Goal: Find contact information: Find contact information

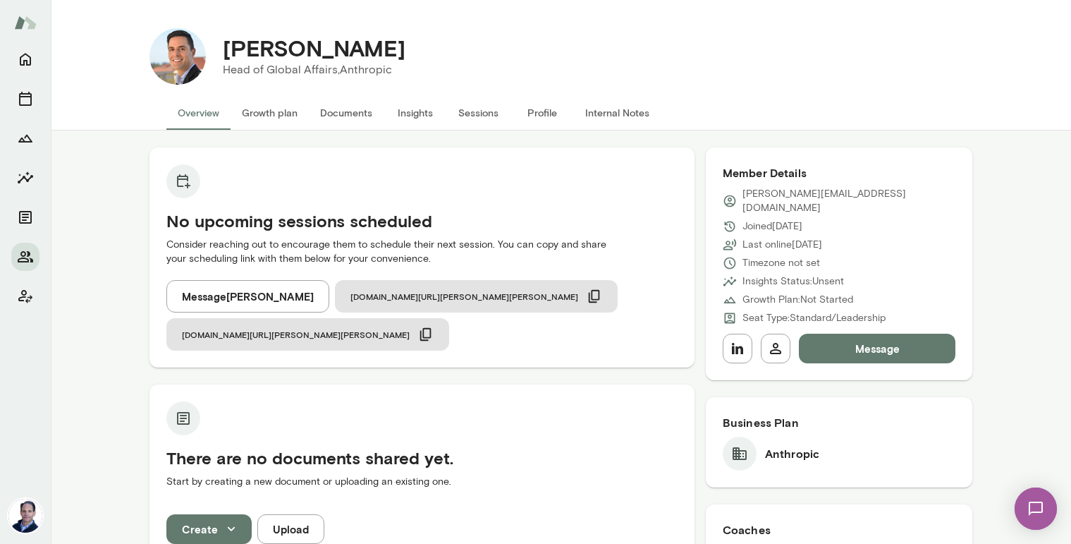
scroll to position [607, 0]
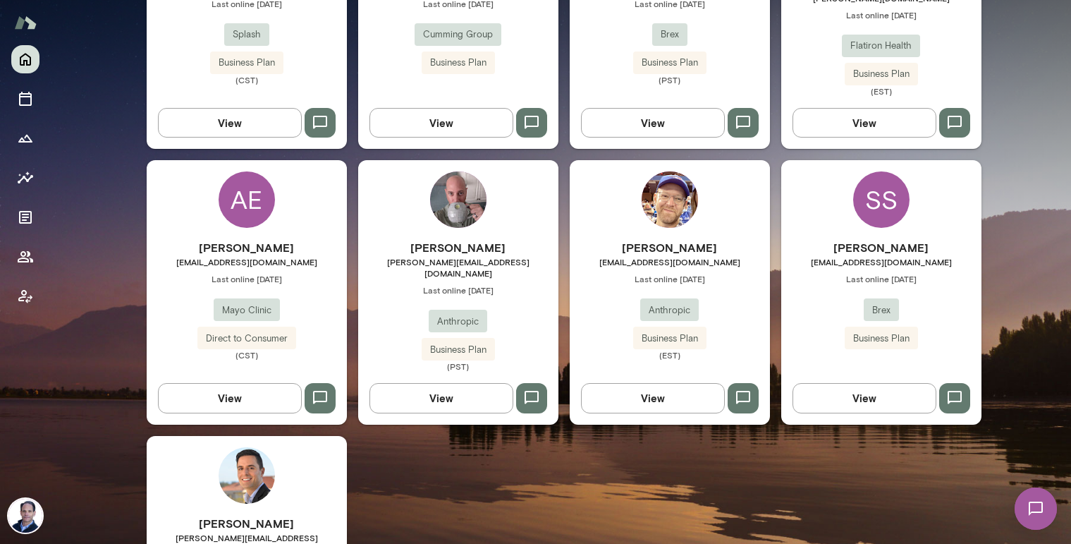
scroll to position [588, 0]
click at [247, 447] on img at bounding box center [247, 475] width 56 height 56
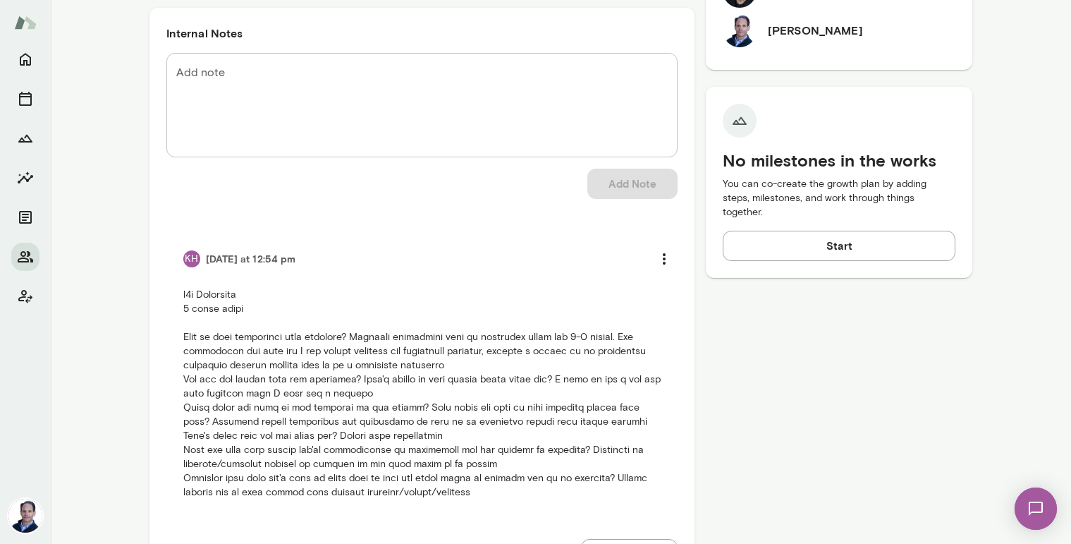
scroll to position [607, 0]
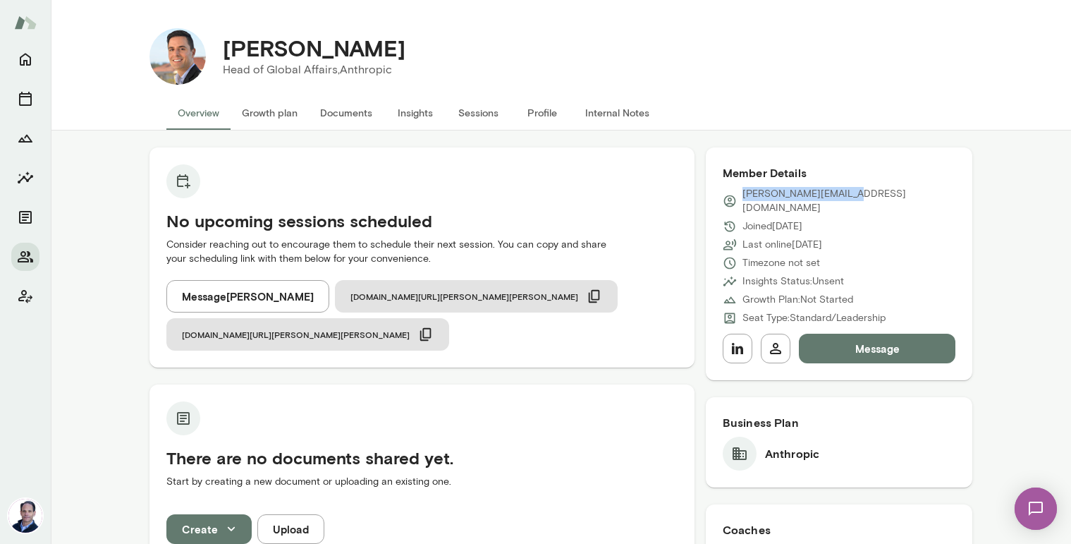
drag, startPoint x: 851, startPoint y: 195, endPoint x: 741, endPoint y: 199, distance: 110.1
click at [741, 199] on div "[PERSON_NAME][EMAIL_ADDRESS][DOMAIN_NAME]" at bounding box center [839, 201] width 233 height 28
copy p "[PERSON_NAME][EMAIL_ADDRESS][DOMAIN_NAME]"
